Goal: Transaction & Acquisition: Subscribe to service/newsletter

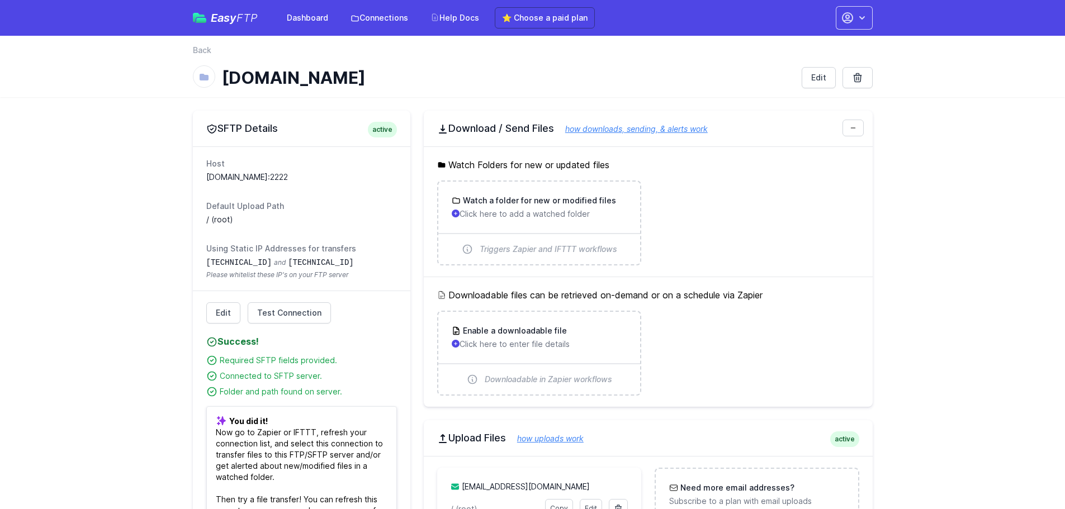
scroll to position [164, 0]
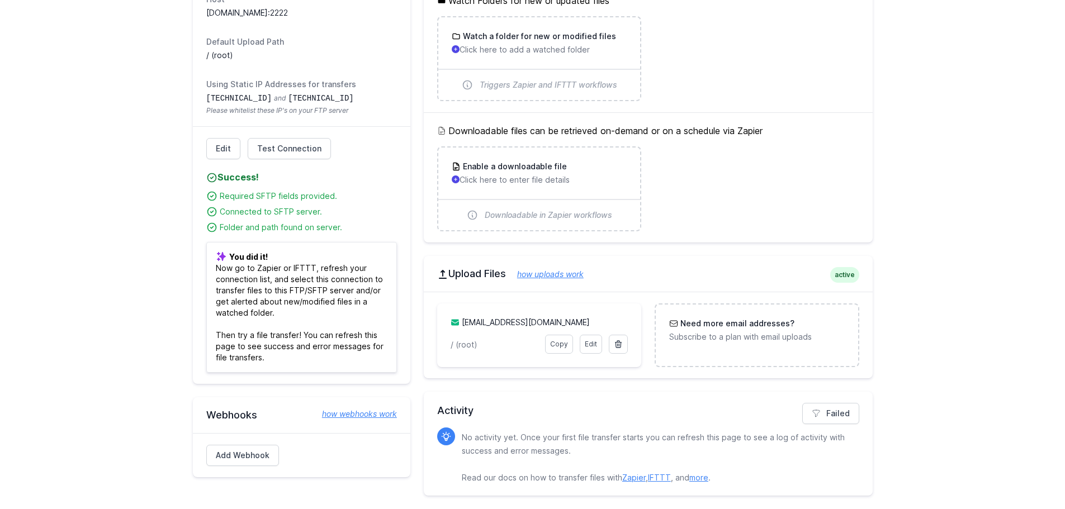
click at [360, 412] on link "how webhooks work" at bounding box center [354, 413] width 86 height 11
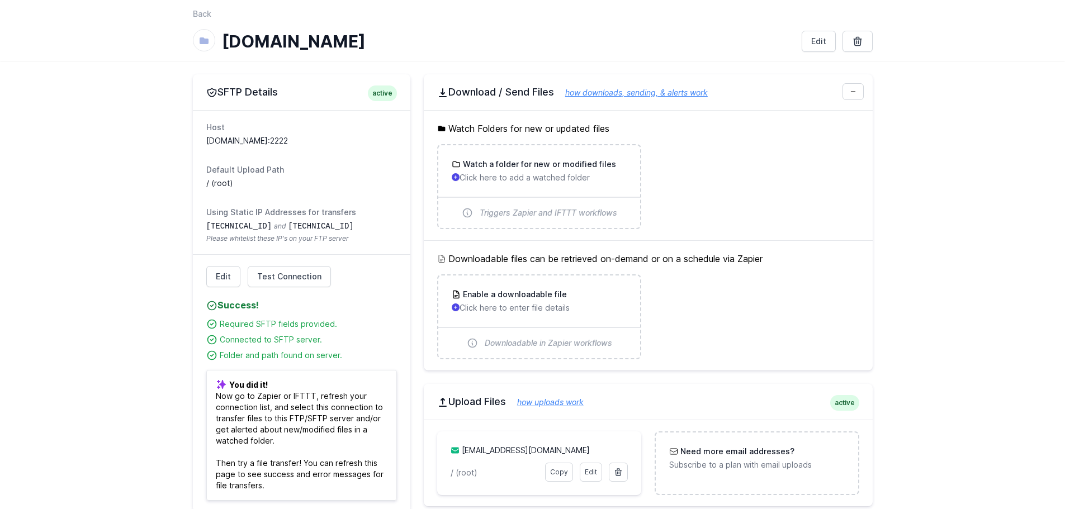
scroll to position [0, 0]
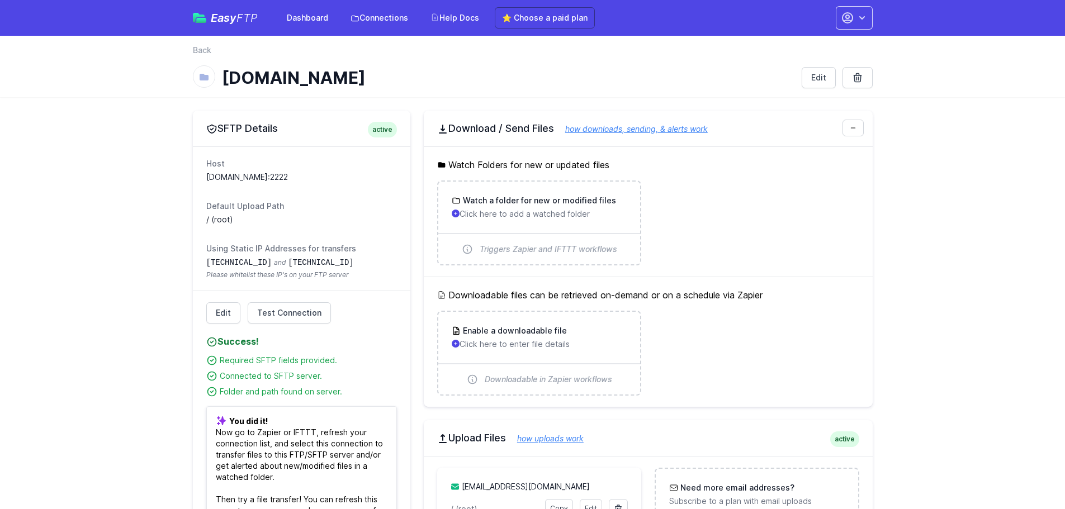
click at [300, 209] on dt "Default Upload Path" at bounding box center [301, 206] width 191 height 11
click at [821, 237] on ul "Watch a folder for new or modified files Click here to add a watched folder Tri…" at bounding box center [648, 222] width 422 height 85
click at [519, 17] on link "⭐ Choose a paid plan" at bounding box center [545, 17] width 100 height 21
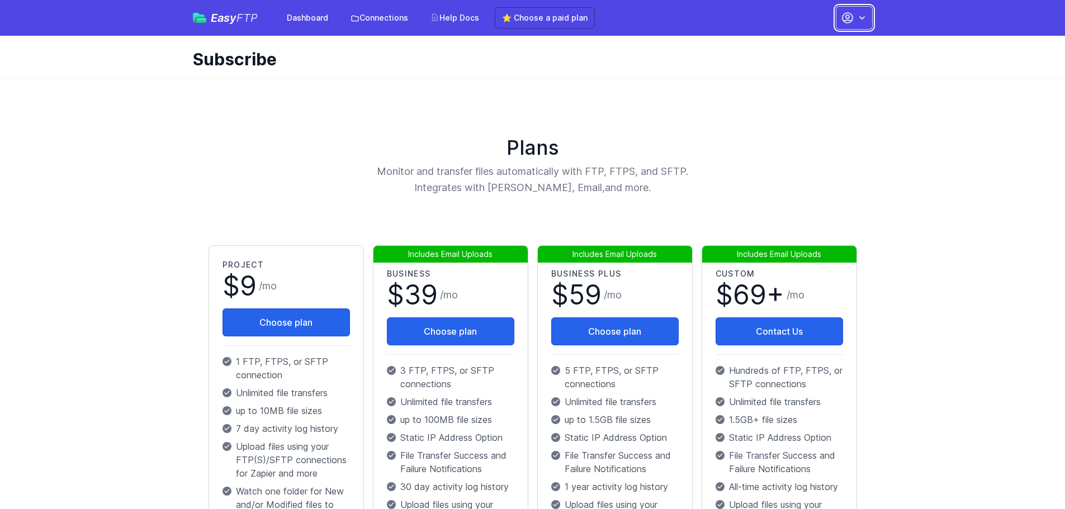
click at [857, 20] on icon "button" at bounding box center [861, 17] width 11 height 11
click at [795, 46] on link "Account Settings" at bounding box center [818, 46] width 107 height 20
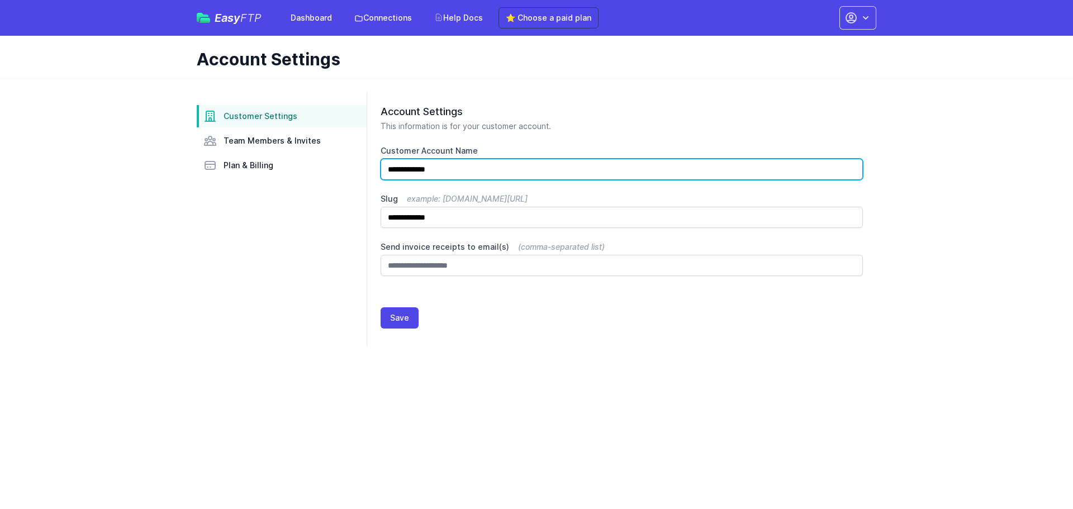
click at [411, 172] on input "**********" at bounding box center [622, 169] width 482 height 21
click at [414, 167] on input "**********" at bounding box center [622, 169] width 482 height 21
type input "**********"
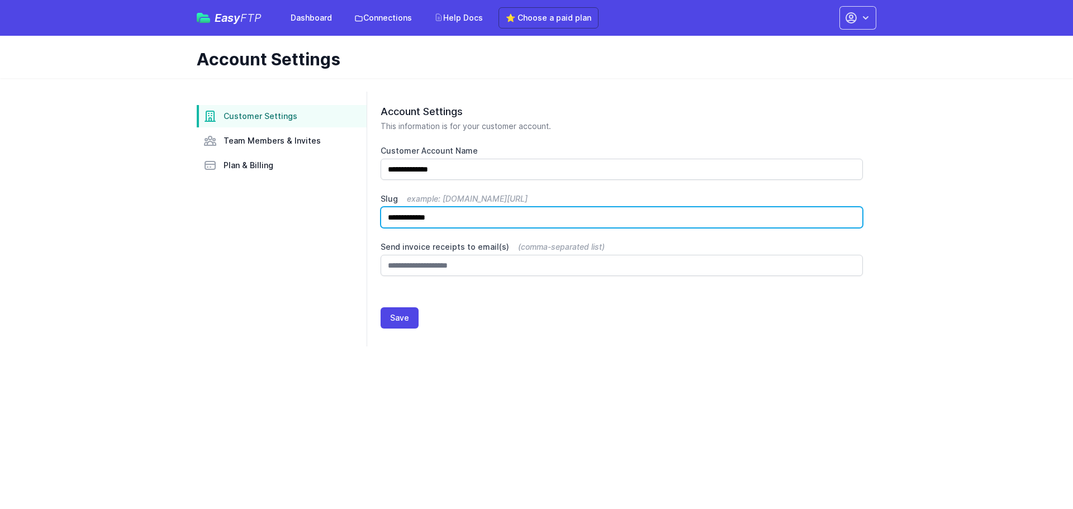
click at [402, 215] on input "**********" at bounding box center [622, 217] width 482 height 21
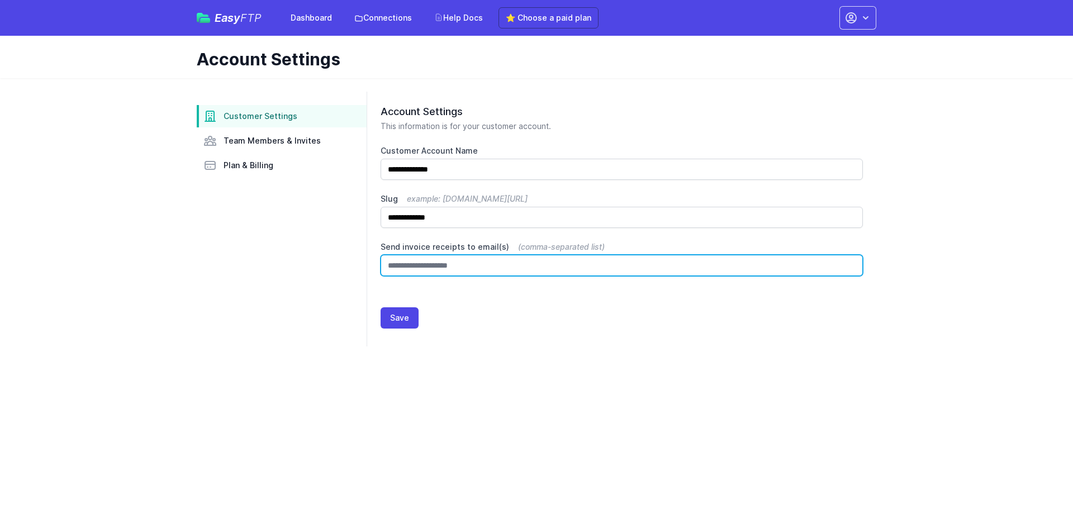
click at [433, 264] on input "Send invoice receipts to email(s) (comma-separated list)" at bounding box center [622, 265] width 482 height 21
type input "*"
type input "**********"
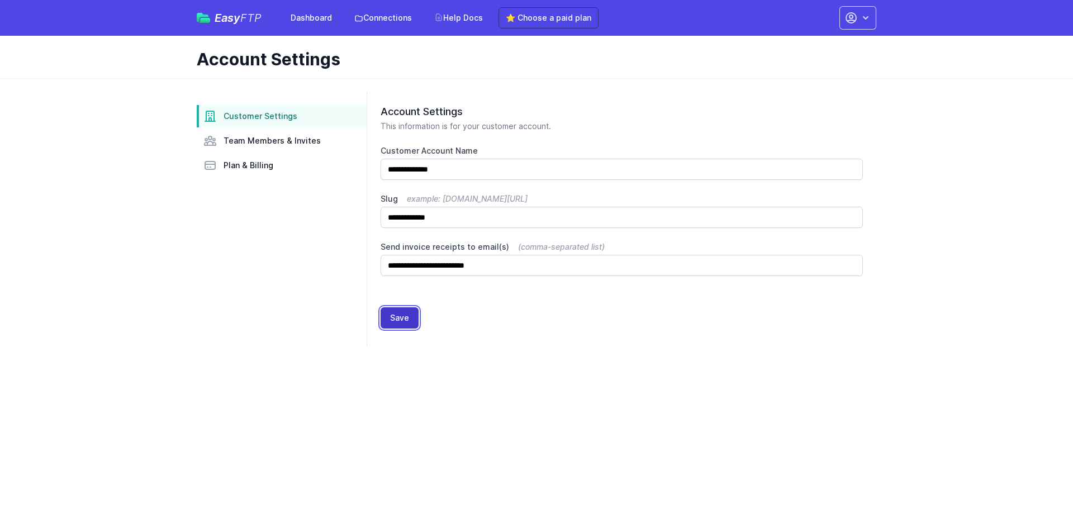
click at [398, 321] on button "Save" at bounding box center [400, 317] width 38 height 21
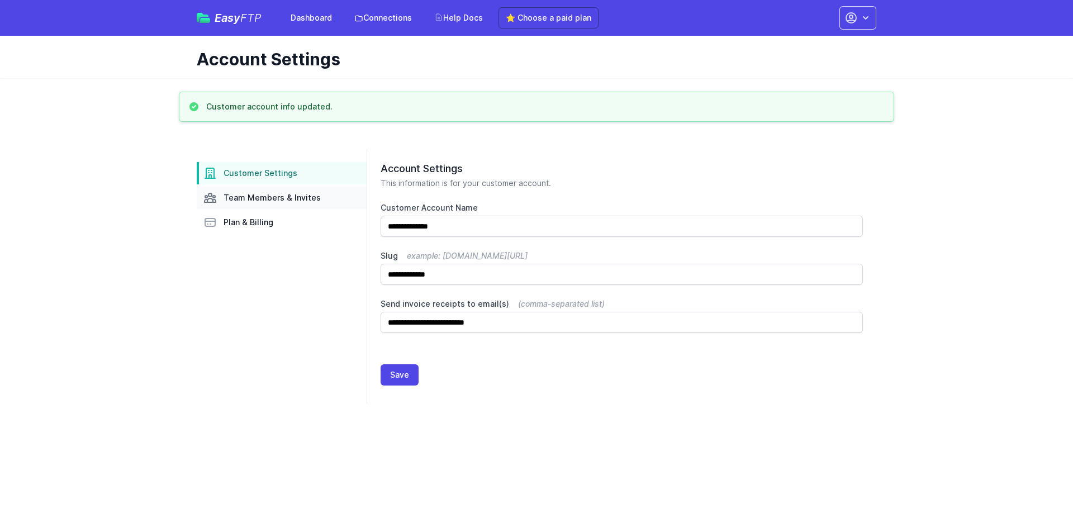
click at [259, 198] on span "Team Members & Invites" at bounding box center [272, 197] width 97 height 11
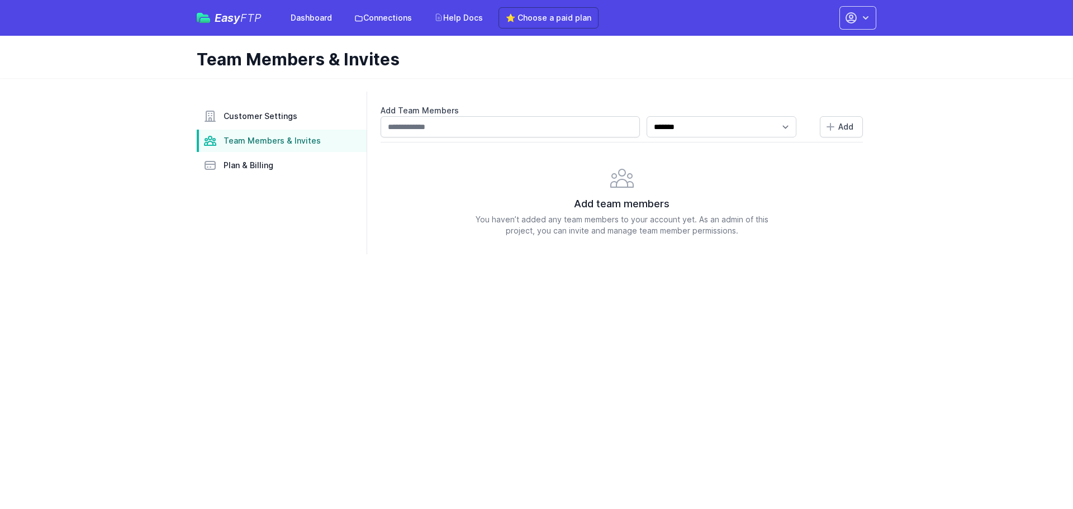
click at [270, 151] on link "Team Members & Invites" at bounding box center [282, 141] width 170 height 22
click at [268, 161] on span "Plan & Billing" at bounding box center [249, 165] width 50 height 11
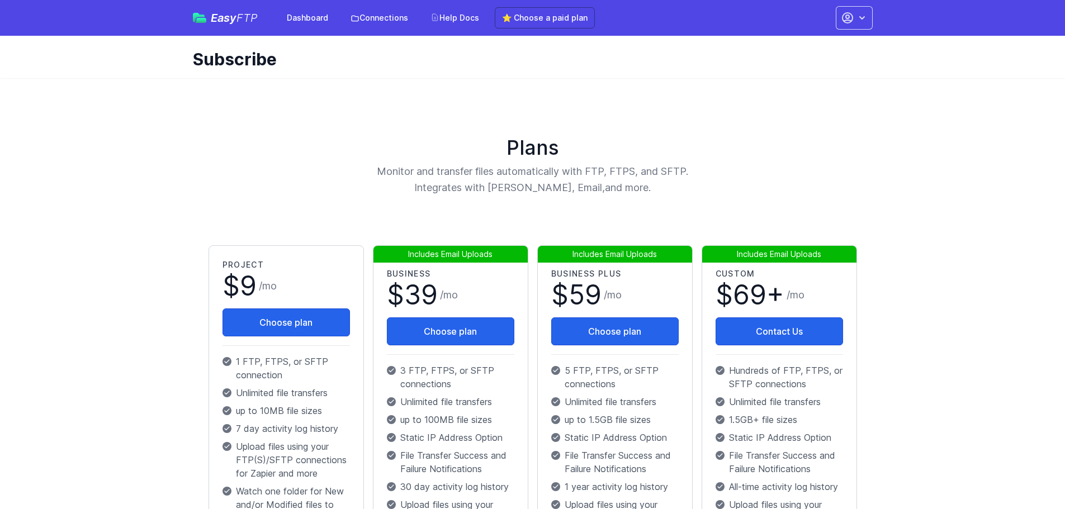
click at [419, 376] on p "3 FTP, FTPS, or SFTP connections" at bounding box center [450, 377] width 127 height 27
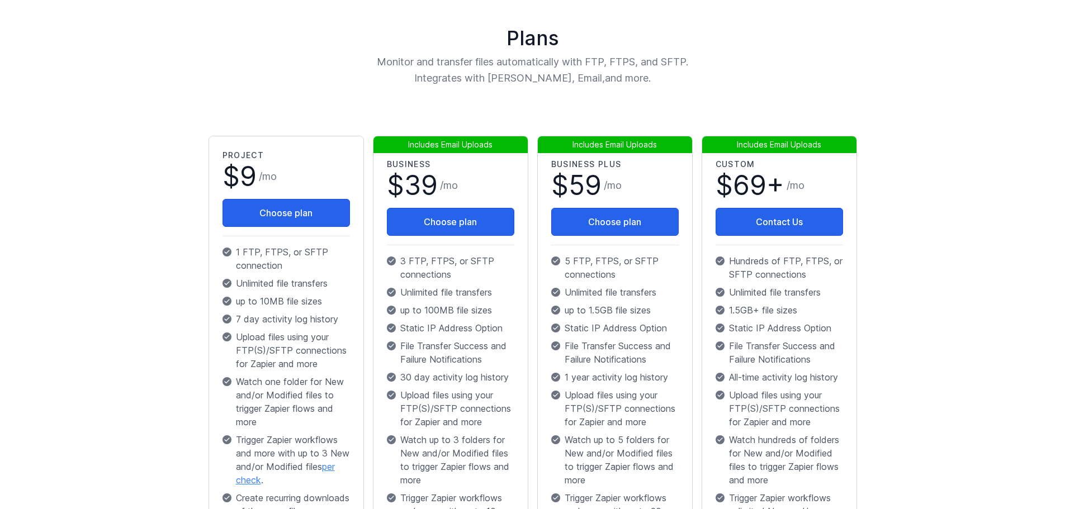
scroll to position [110, 0]
click at [483, 415] on p "Upload files using your FTP(S)/SFTP connections for Zapier and more" at bounding box center [450, 408] width 127 height 40
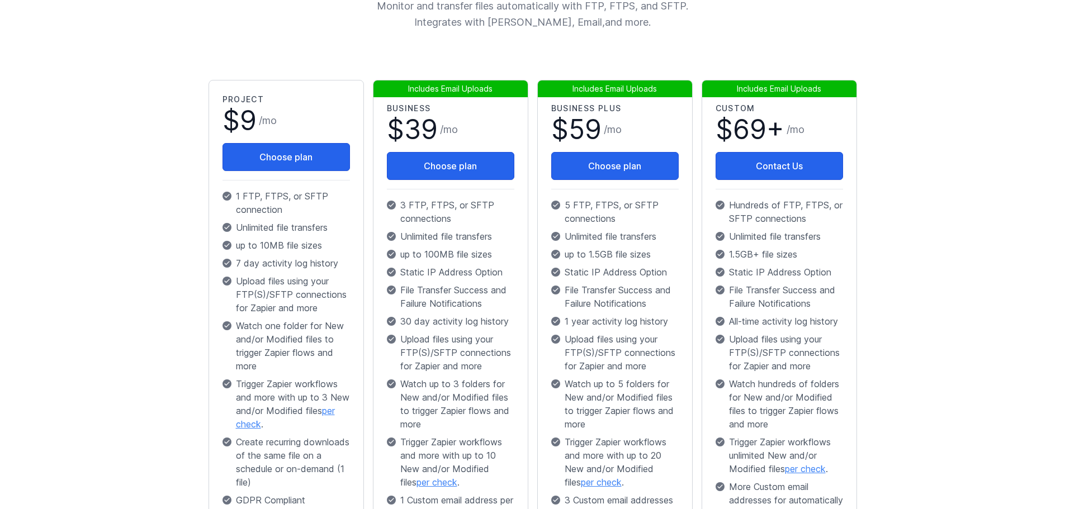
scroll to position [166, 0]
click at [414, 415] on p "Watch up to 3 folders for New and/or Modified files to trigger Zapier flows and…" at bounding box center [450, 404] width 127 height 54
click at [435, 420] on p "Watch up to 3 folders for New and/or Modified files to trigger Zapier flows and…" at bounding box center [450, 404] width 127 height 54
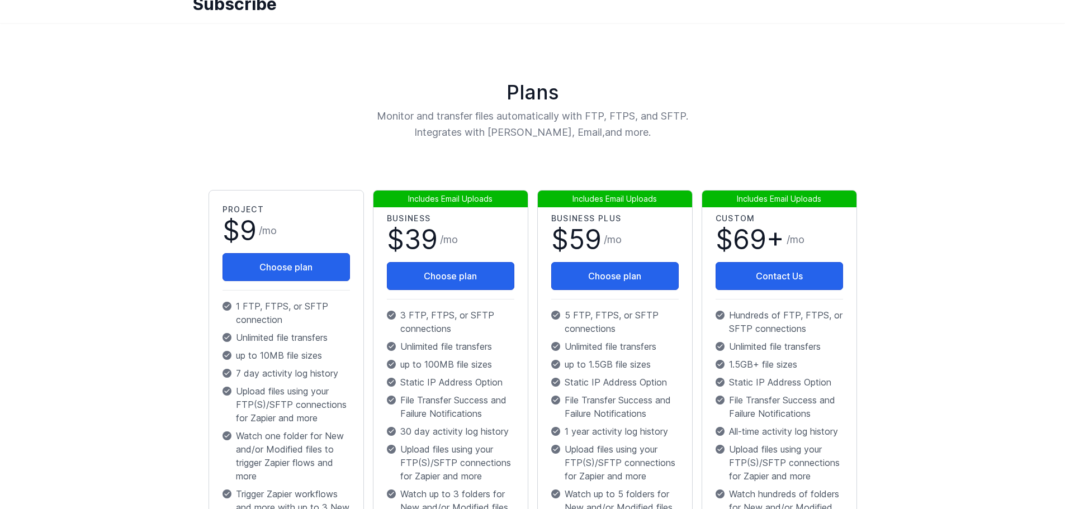
scroll to position [55, 0]
click at [439, 277] on button "Choose plan" at bounding box center [450, 277] width 127 height 28
